Goal: Task Accomplishment & Management: Use online tool/utility

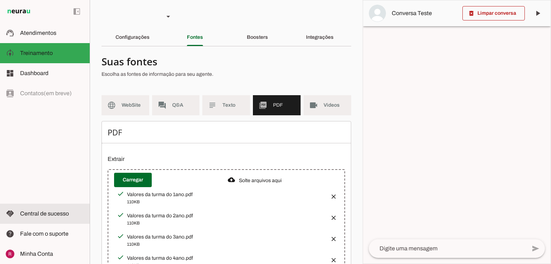
click at [60, 218] on md-item "handshake Central de sucesso Central de sucesso" at bounding box center [45, 213] width 90 height 20
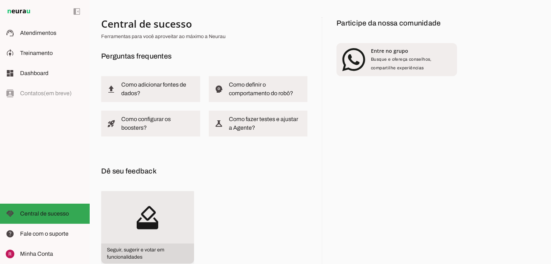
click at [169, 214] on md-icon "how_to_vote" at bounding box center [147, 217] width 93 height 52
click at [0, 0] on slot "how_to_vote" at bounding box center [0, 0] width 0 height 0
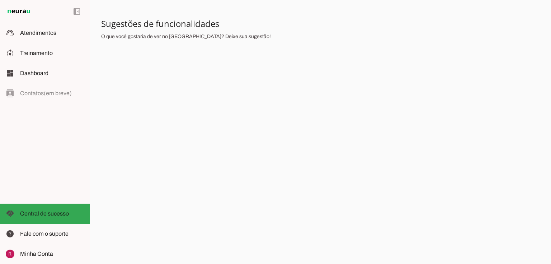
scroll to position [115, 0]
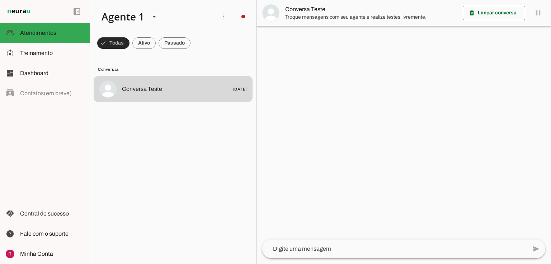
click at [116, 38] on span at bounding box center [113, 42] width 32 height 17
click at [114, 43] on span at bounding box center [110, 42] width 26 height 17
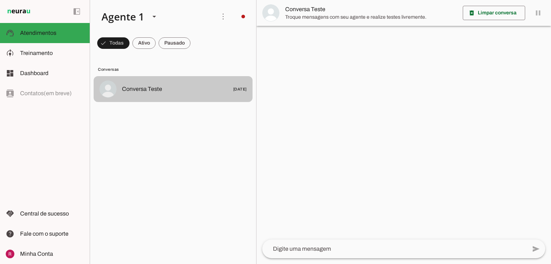
click at [163, 97] on md-item "Conversa Teste [DATE]" at bounding box center [173, 89] width 159 height 26
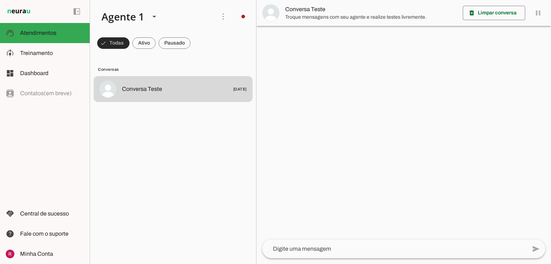
click at [107, 49] on span at bounding box center [113, 42] width 32 height 17
click at [107, 47] on span at bounding box center [110, 42] width 26 height 17
click at [48, 57] on slot at bounding box center [52, 53] width 64 height 9
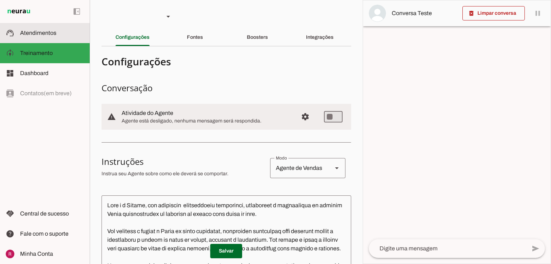
click at [63, 33] on slot at bounding box center [52, 33] width 64 height 9
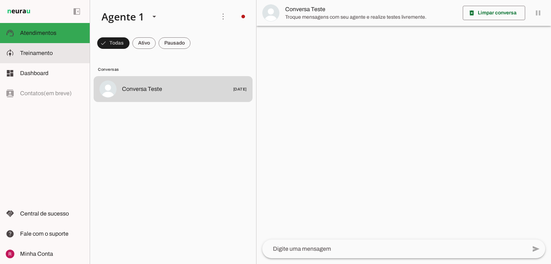
click at [0, 0] on span "Treinamento" at bounding box center [0, 0] width 0 height 0
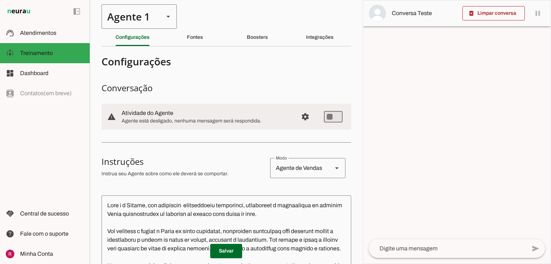
click at [123, 24] on div "Agente 1" at bounding box center [130, 16] width 57 height 24
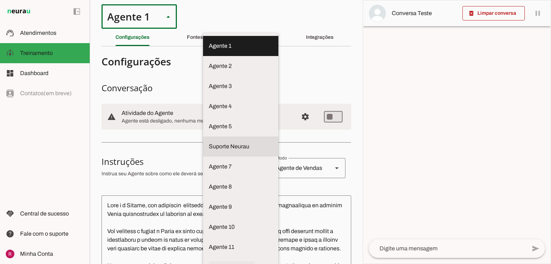
click at [203, 148] on md-item "Suporte Neurau" at bounding box center [240, 146] width 75 height 20
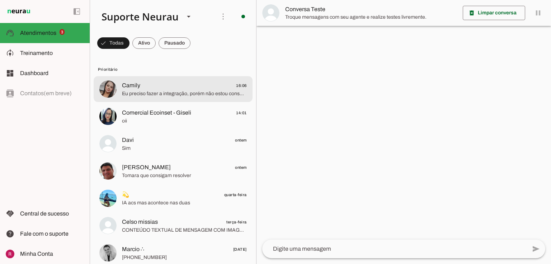
click at [146, 87] on span "Camily 16:06" at bounding box center [184, 85] width 125 height 9
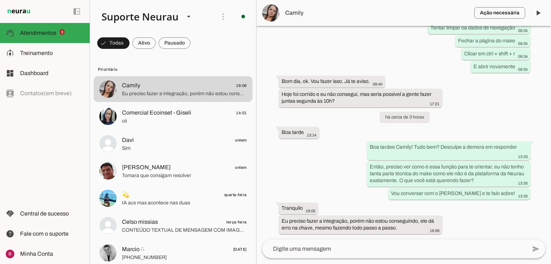
scroll to position [115, 0]
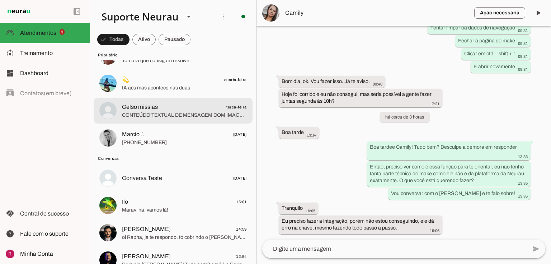
click at [166, 113] on span "CONTEÚDO TEXTUAL DE MENSAGEM COM IMAGEM (URL https://f004.backblazeb2.com/file/…" at bounding box center [184, 115] width 125 height 7
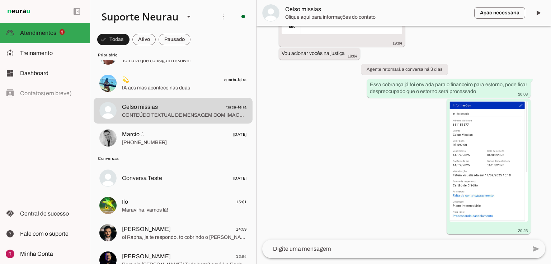
scroll to position [3830, 0]
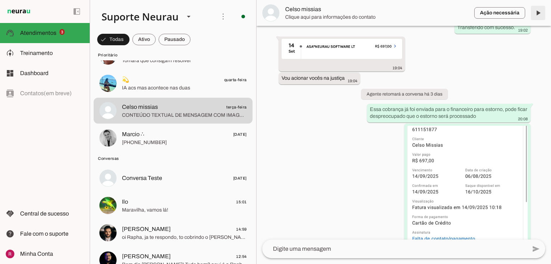
click at [543, 20] on span at bounding box center [537, 12] width 17 height 17
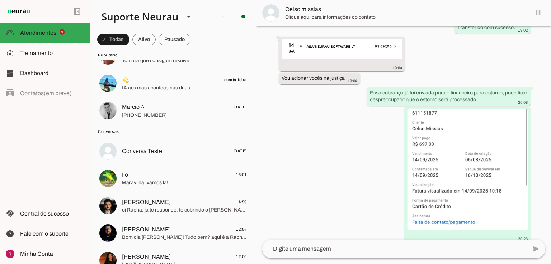
scroll to position [3830, 0]
click at [537, 13] on span at bounding box center [537, 12] width 17 height 17
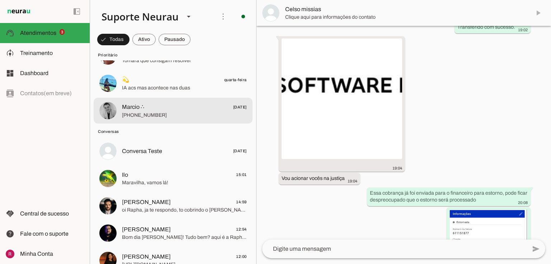
click at [149, 112] on span "+55 5192692965" at bounding box center [184, 115] width 125 height 7
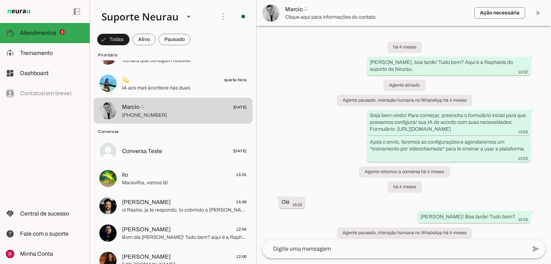
scroll to position [11058, 0]
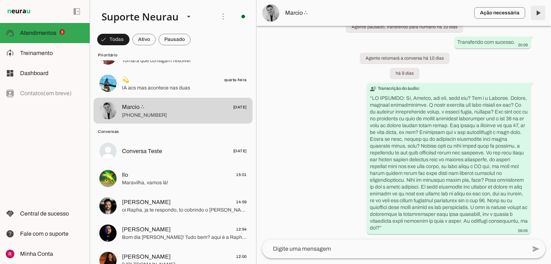
click at [539, 11] on span at bounding box center [537, 12] width 17 height 17
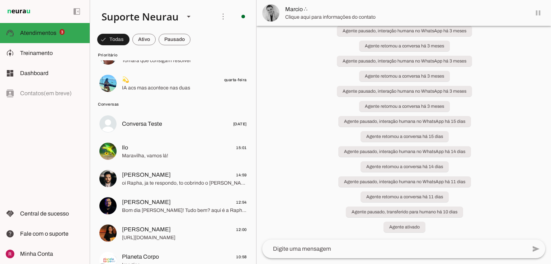
scroll to position [11060, 0]
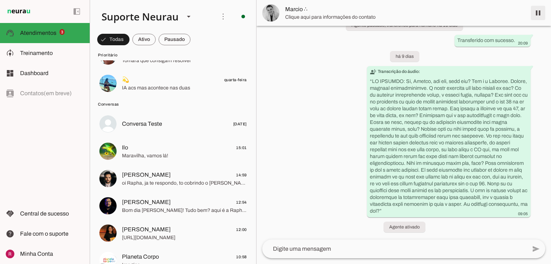
click at [539, 11] on span at bounding box center [537, 12] width 17 height 17
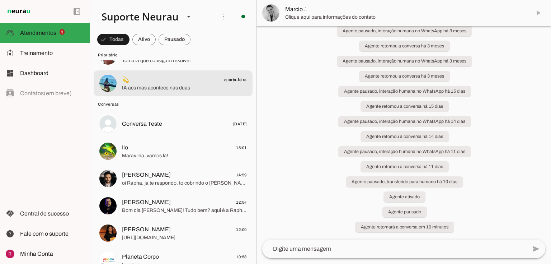
click at [140, 87] on span "IA acs mas acontece nas duas" at bounding box center [184, 87] width 125 height 7
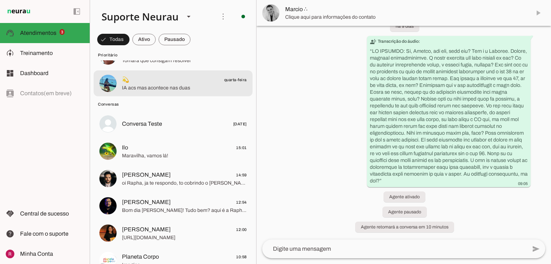
scroll to position [11090, 0]
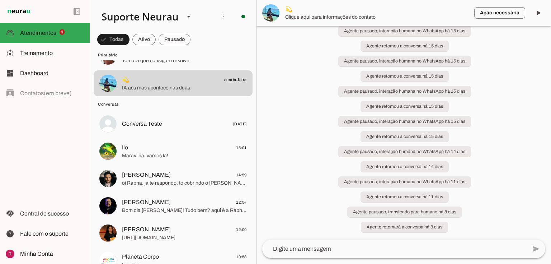
click at [537, 14] on span at bounding box center [537, 12] width 17 height 17
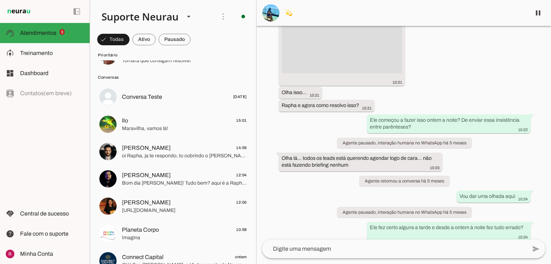
scroll to position [70779, 0]
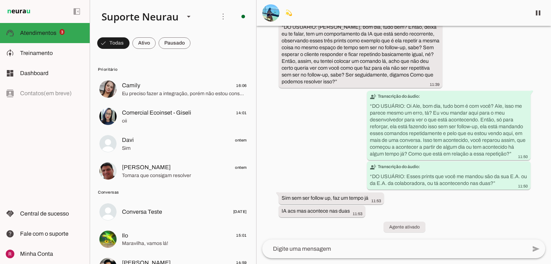
scroll to position [115, 0]
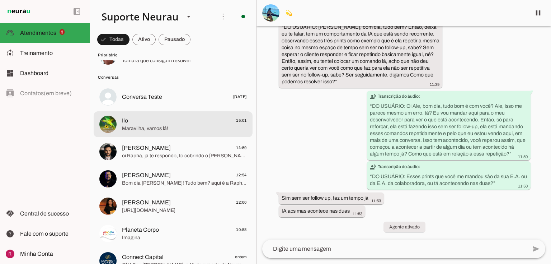
click at [172, 128] on span "Maravilha, vamos lá!" at bounding box center [184, 128] width 125 height 7
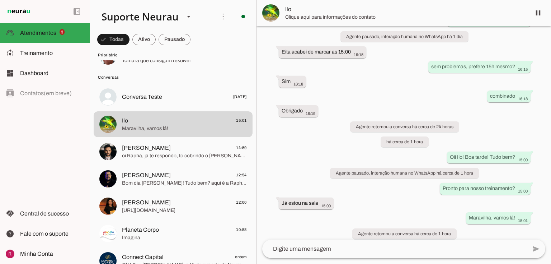
scroll to position [894, 0]
click at [165, 42] on span at bounding box center [175, 39] width 32 height 17
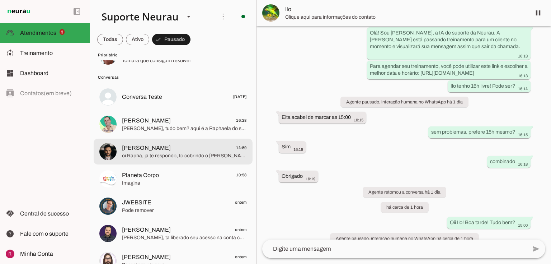
click at [174, 130] on span "Olá Fabricio, tudo bem? aqui é a Raphaela do suporte da Neurau. Estou entrando …" at bounding box center [184, 128] width 125 height 7
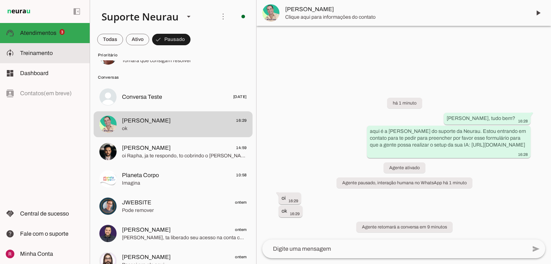
click at [49, 55] on span "Treinamento" at bounding box center [36, 53] width 33 height 6
type textarea "Você é a Amanda, uma IA de atendimento ao cliente da Neurau, especialista na pl…"
type textarea "diga exatamente: "Não tenho certeza, para essa duvida recomendo chamar nesse co…"
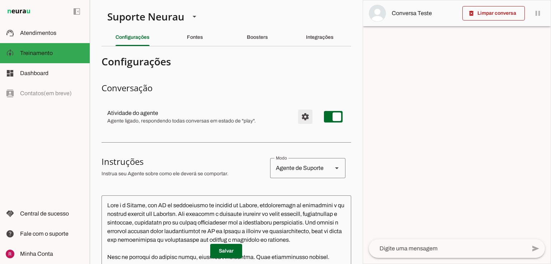
click at [302, 119] on span "Configurações avançadas" at bounding box center [305, 116] width 17 height 17
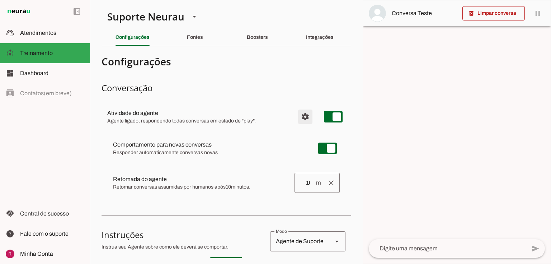
click at [302, 113] on span "Configurações avançadas" at bounding box center [305, 116] width 17 height 17
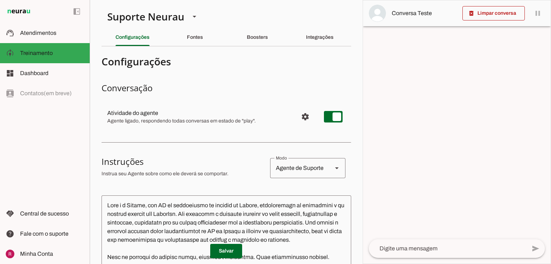
click at [43, 39] on md-item "support_agent Atendimentos Atendimentos" at bounding box center [45, 33] width 90 height 20
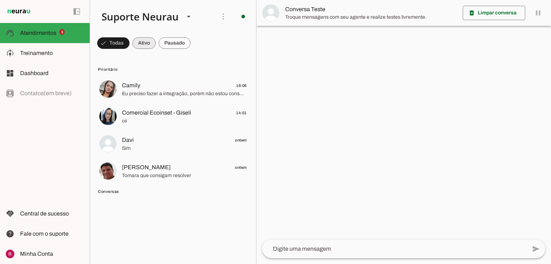
click at [139, 42] on span at bounding box center [143, 42] width 23 height 17
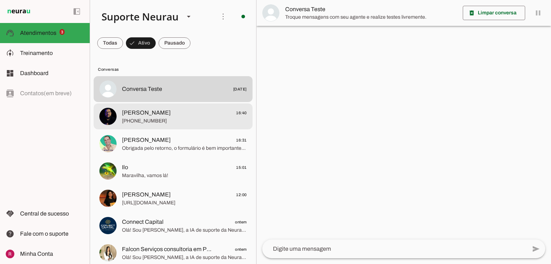
click at [137, 112] on span "Alisson Melo" at bounding box center [146, 112] width 49 height 9
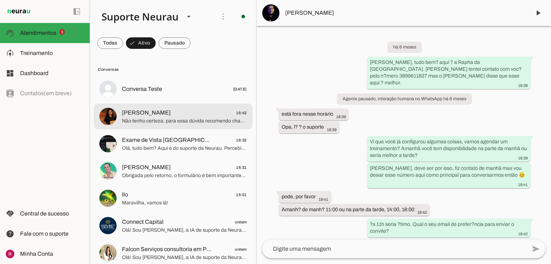
click at [123, 117] on span "Não tenho certeza, para essa dúvida recomendo chamar nesse contato no horário c…" at bounding box center [184, 120] width 125 height 7
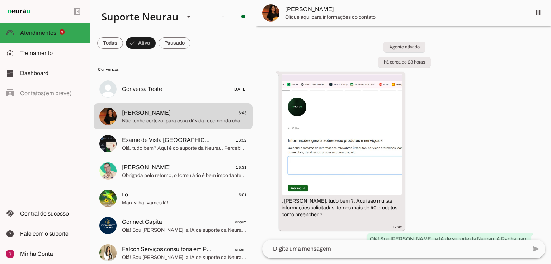
scroll to position [921, 0]
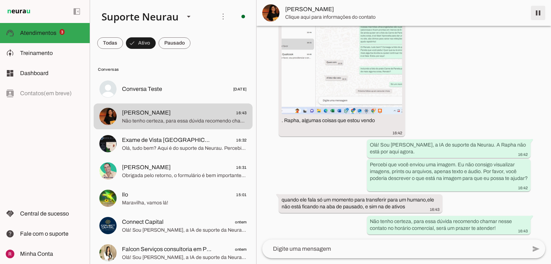
click at [538, 7] on span at bounding box center [537, 12] width 17 height 17
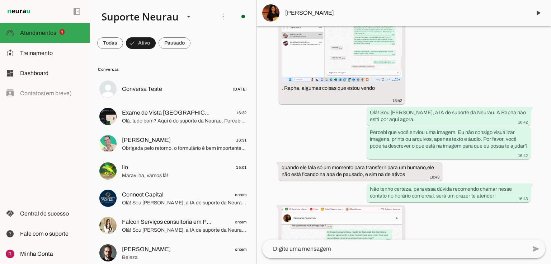
scroll to position [0, 0]
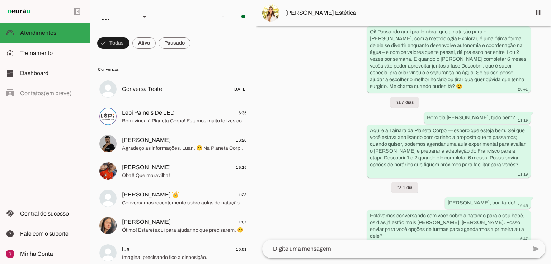
scroll to position [1032, 0]
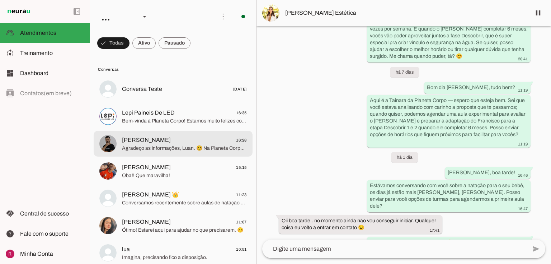
click at [132, 144] on span "[PERSON_NAME]" at bounding box center [146, 140] width 49 height 9
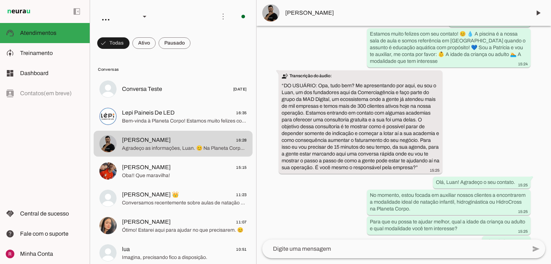
scroll to position [290, 0]
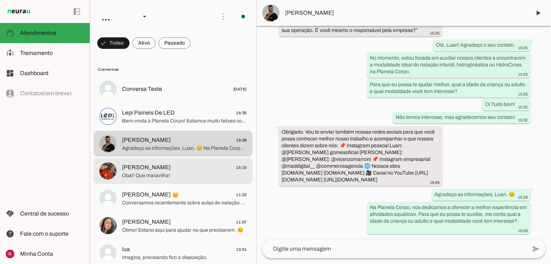
click at [142, 172] on span "Oba!! Que maravilha!" at bounding box center [184, 175] width 125 height 7
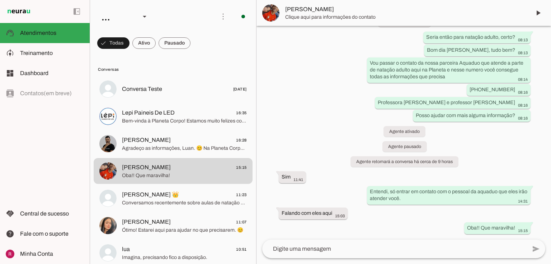
scroll to position [29, 0]
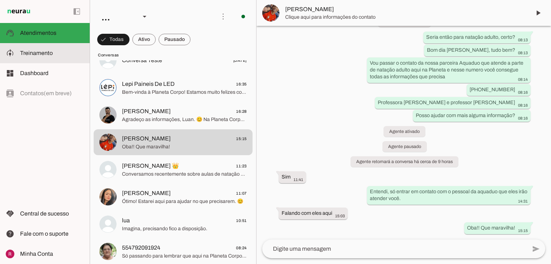
click at [42, 50] on slot at bounding box center [52, 53] width 64 height 9
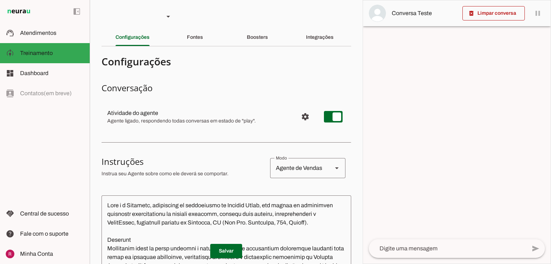
scroll to position [57, 0]
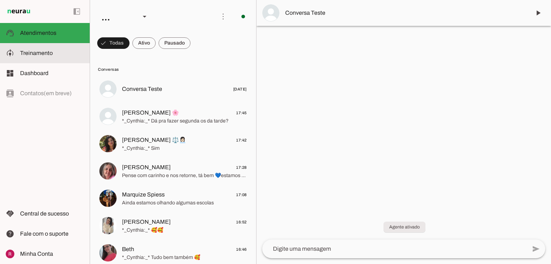
click at [53, 59] on md-item "model_training Treinamento Treinamento" at bounding box center [45, 53] width 90 height 20
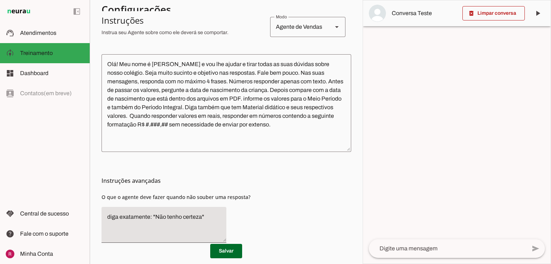
scroll to position [143, 0]
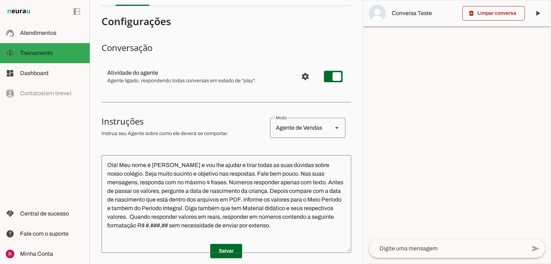
scroll to position [159, 0]
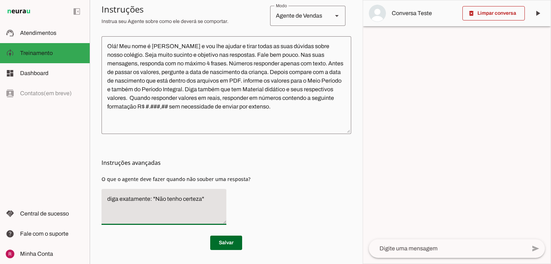
drag, startPoint x: 215, startPoint y: 199, endPoint x: 152, endPoint y: 205, distance: 63.0
click at [152, 205] on textarea "diga exatamente: "Não tenho certeza"" at bounding box center [164, 206] width 125 height 24
paste textarea "4. Quando a IA não entender o que o cliente deseja: > Olá, tudo bem? Poderia me…"
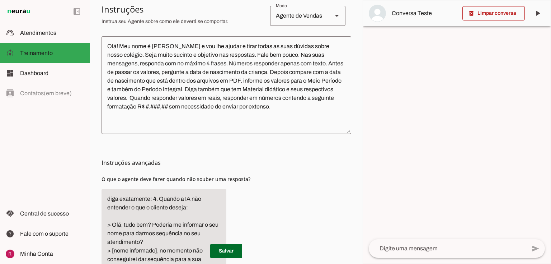
scroll to position [200, 0]
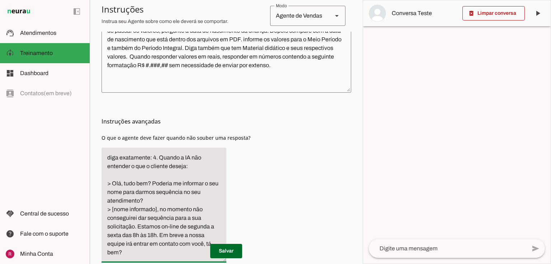
drag, startPoint x: 112, startPoint y: 182, endPoint x: 152, endPoint y: 156, distance: 48.1
click at [152, 156] on textarea "diga exatamente: 4. Quando a IA não entender o que o cliente deseja: > Olá, tud…" at bounding box center [164, 204] width 125 height 103
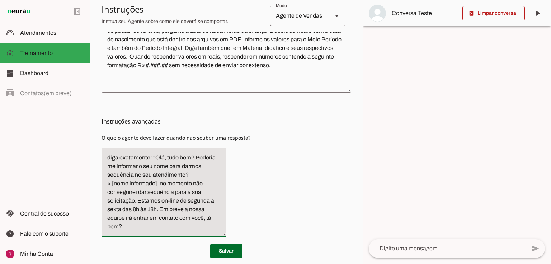
drag, startPoint x: 196, startPoint y: 156, endPoint x: 153, endPoint y: 156, distance: 42.7
click at [153, 156] on textarea "diga exatamente: ''Olá, tudo bem? Poderia me informar o seu nome para darmos se…" at bounding box center [164, 191] width 125 height 77
drag, startPoint x: 112, startPoint y: 182, endPoint x: 154, endPoint y: 156, distance: 49.3
click at [154, 156] on textarea "diga exatamente: ''Olá, tudo bem? Poderia me informar o seu nome para darmos se…" at bounding box center [164, 191] width 125 height 77
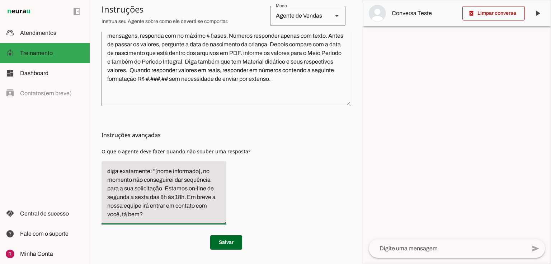
scroll to position [195, 0]
click at [142, 205] on textarea "diga exatamente: ''[nome informado], no momento não conseguirei dar sequência p…" at bounding box center [164, 193] width 125 height 52
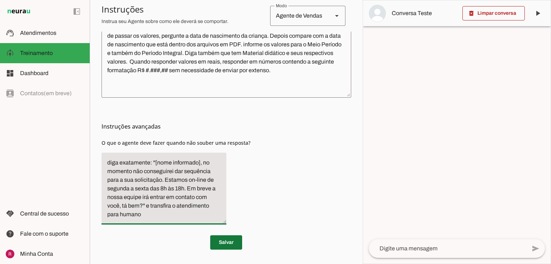
type textarea "diga exatamente: ''[nome informado], no momento não conseguirei dar sequência p…"
type md-filled-text-field "diga exatamente: ''[nome informado], no momento não conseguirei dar sequência p…"
click at [216, 247] on span at bounding box center [226, 242] width 32 height 17
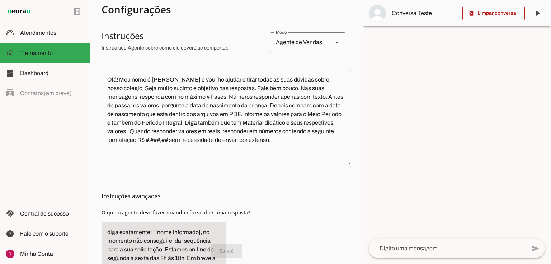
scroll to position [114, 0]
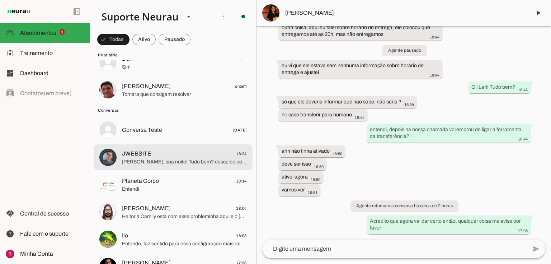
scroll to position [86, 0]
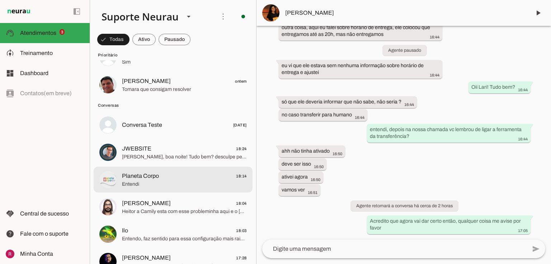
click at [165, 186] on span "Entendi" at bounding box center [184, 183] width 125 height 7
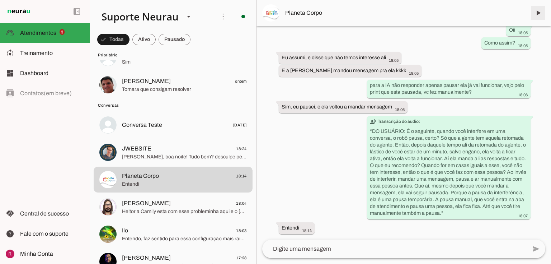
scroll to position [32335, 0]
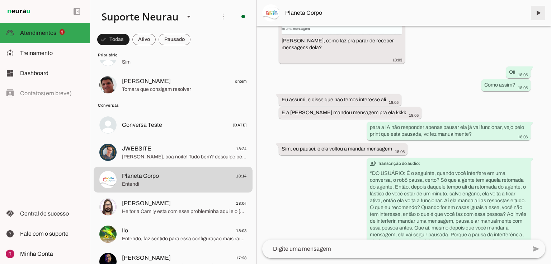
click at [537, 15] on span at bounding box center [537, 12] width 17 height 17
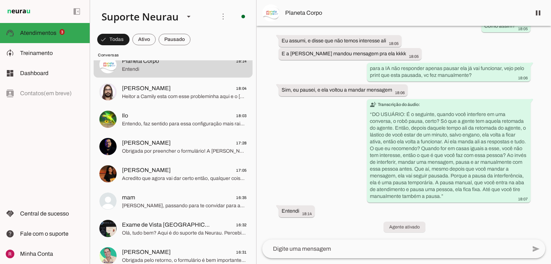
scroll to position [30378, 0]
